Goal: Use online tool/utility: Utilize a website feature to perform a specific function

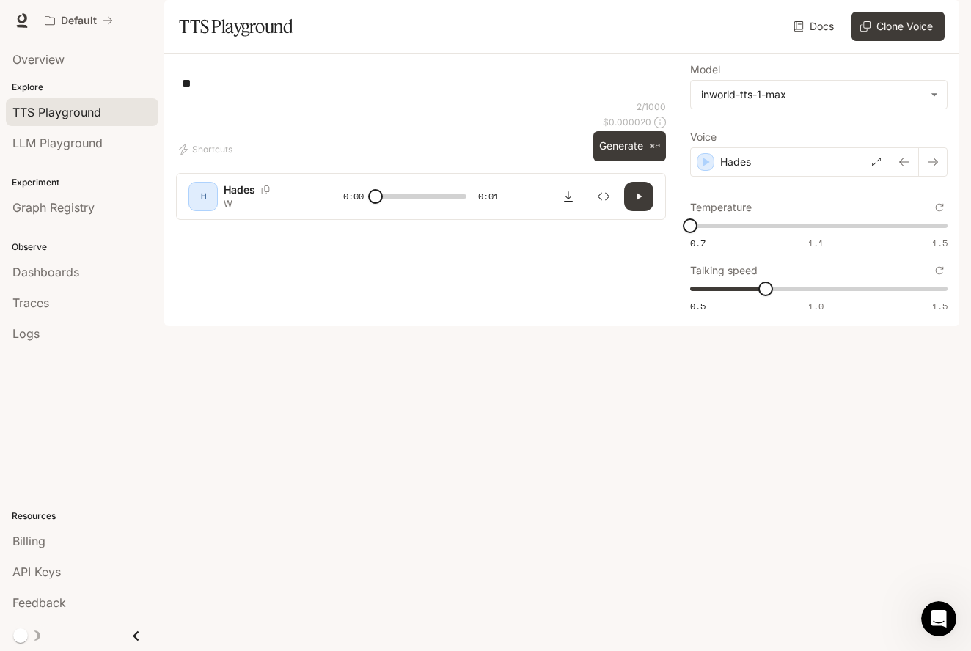
click at [211, 92] on textarea "*" at bounding box center [421, 83] width 478 height 17
type textarea "********"
click at [626, 161] on button "Generate ⌘⏎" at bounding box center [629, 146] width 73 height 30
type input "*"
click at [565, 202] on icon "Download audio" at bounding box center [568, 197] width 12 height 12
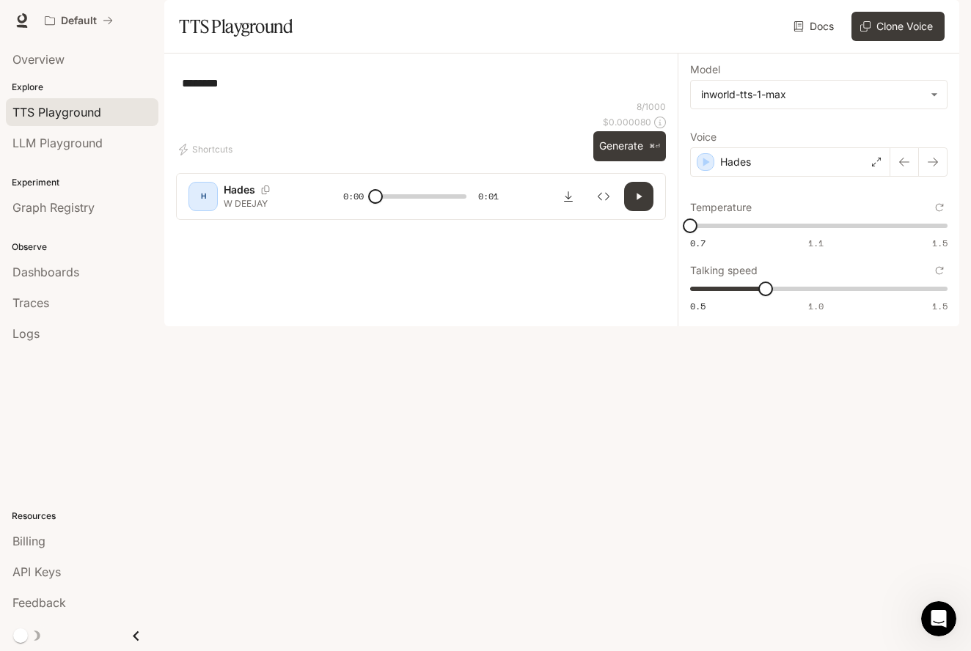
click at [266, 92] on textarea "********" at bounding box center [421, 83] width 478 height 17
type textarea "****"
click at [625, 161] on button "Generate ⌘⏎" at bounding box center [629, 146] width 73 height 30
type input "*"
drag, startPoint x: 764, startPoint y: 335, endPoint x: 739, endPoint y: 339, distance: 25.2
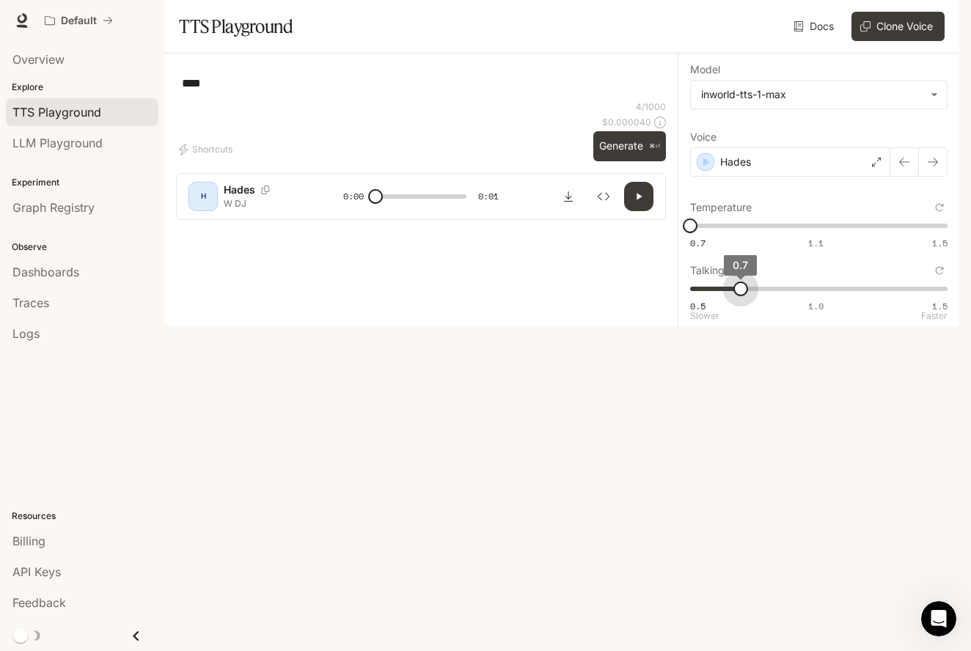
click at [739, 296] on span "0.7" at bounding box center [740, 288] width 15 height 15
type input "*"
drag, startPoint x: 739, startPoint y: 339, endPoint x: 811, endPoint y: 338, distance: 71.8
click at [811, 296] on span "1" at bounding box center [816, 288] width 15 height 15
click at [619, 161] on button "Generate ⌘⏎" at bounding box center [629, 146] width 73 height 30
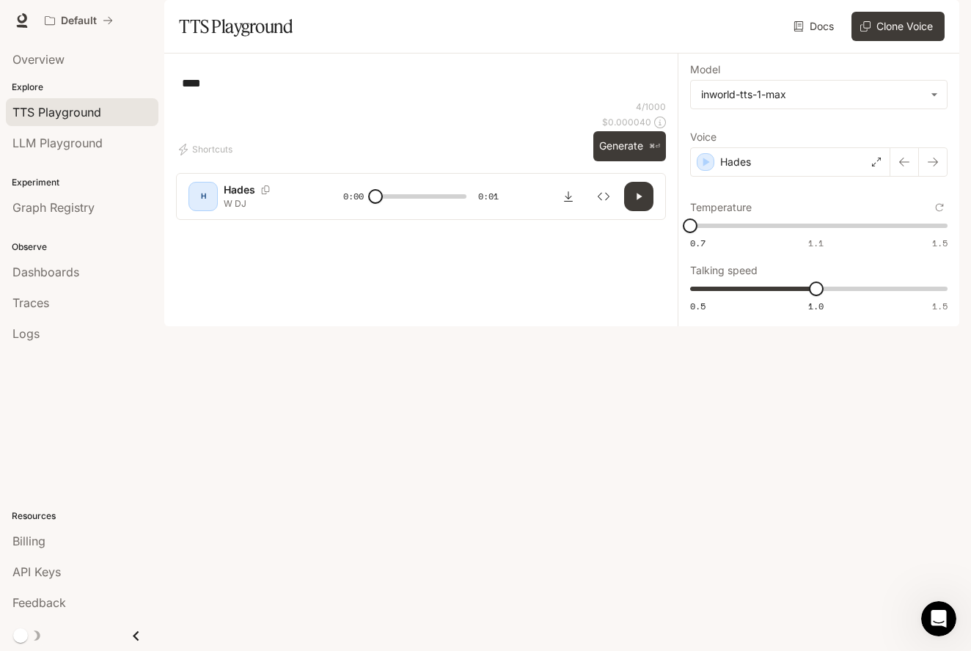
click at [641, 202] on icon "button" at bounding box center [639, 197] width 12 height 12
type input "*"
type input "***"
drag, startPoint x: 821, startPoint y: 327, endPoint x: 875, endPoint y: 328, distance: 53.5
click at [873, 296] on span "1.2" at bounding box center [865, 288] width 15 height 15
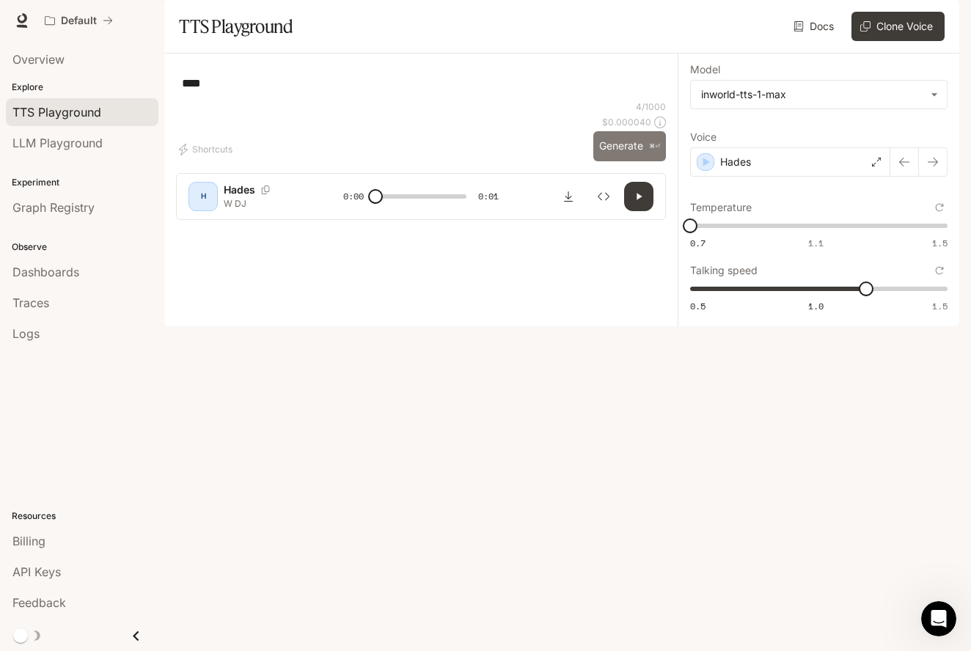
click at [647, 161] on button "Generate ⌘⏎" at bounding box center [629, 146] width 73 height 30
type input "*"
type input "***"
drag, startPoint x: 868, startPoint y: 331, endPoint x: 704, endPoint y: 333, distance: 164.2
click at [697, 296] on span "0.5" at bounding box center [689, 288] width 15 height 15
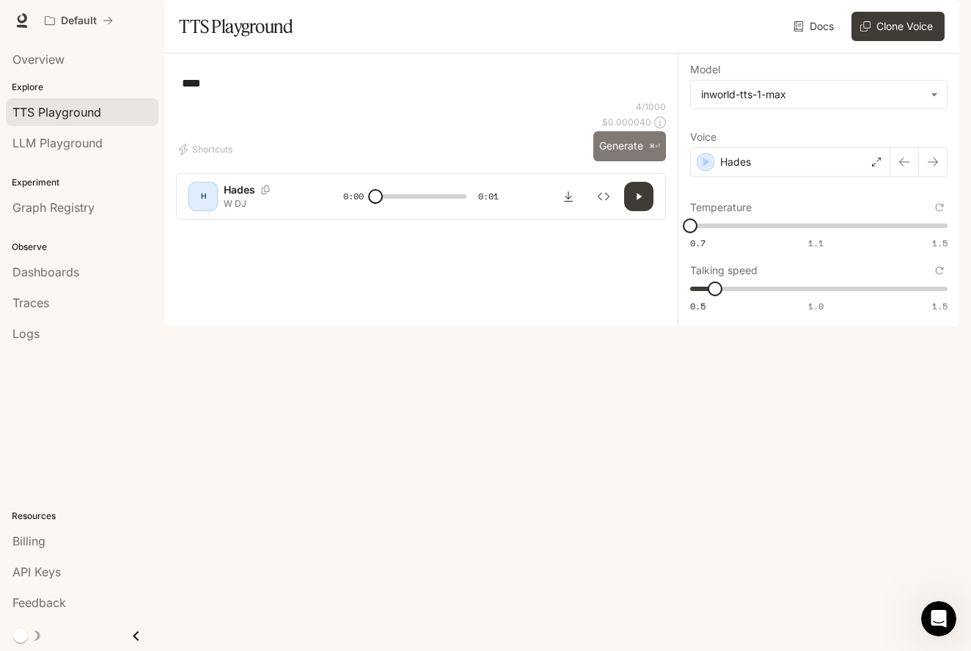
click at [641, 161] on button "Generate ⌘⏎" at bounding box center [629, 146] width 73 height 30
type input "*"
type input "***"
drag, startPoint x: 720, startPoint y: 323, endPoint x: 731, endPoint y: 324, distance: 11.1
click at [733, 296] on span "0.7" at bounding box center [740, 288] width 15 height 15
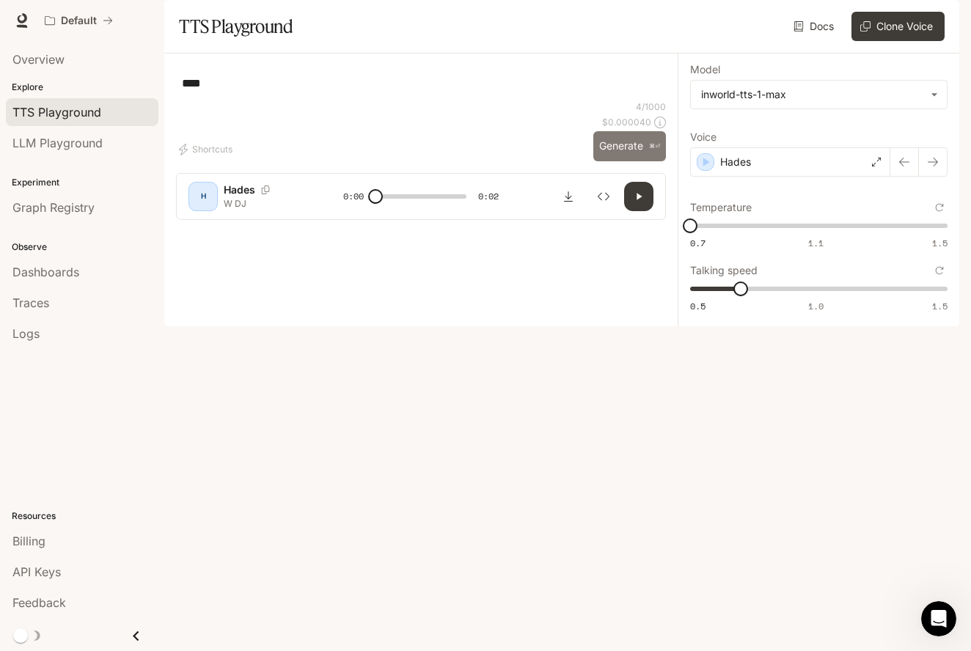
click at [619, 161] on button "Generate ⌘⏎" at bounding box center [629, 146] width 73 height 30
click at [626, 161] on button "Generate ⌘⏎" at bounding box center [629, 146] width 73 height 30
type input "*"
click at [564, 211] on button "Download audio" at bounding box center [567, 196] width 29 height 29
